Goal: Check status: Check status

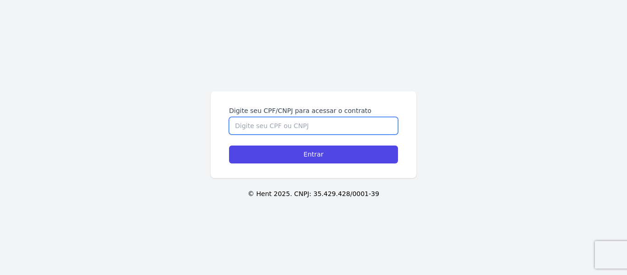
drag, startPoint x: 276, startPoint y: 128, endPoint x: 276, endPoint y: 114, distance: 13.3
click at [275, 126] on input "Digite seu CPF/CNPJ para acessar o contrato" at bounding box center [313, 125] width 169 height 17
type input "03382144107"
click at [229, 145] on input "Entrar" at bounding box center [313, 154] width 169 height 18
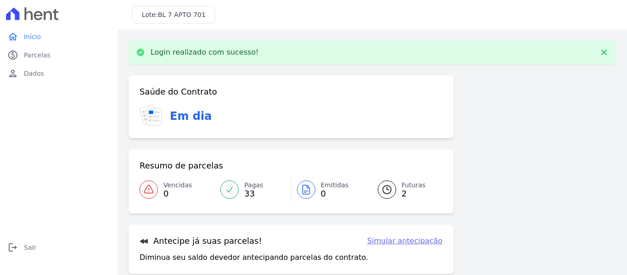
click at [392, 188] on link "Futuras 2" at bounding box center [405, 190] width 76 height 26
